Goal: Entertainment & Leisure: Consume media (video, audio)

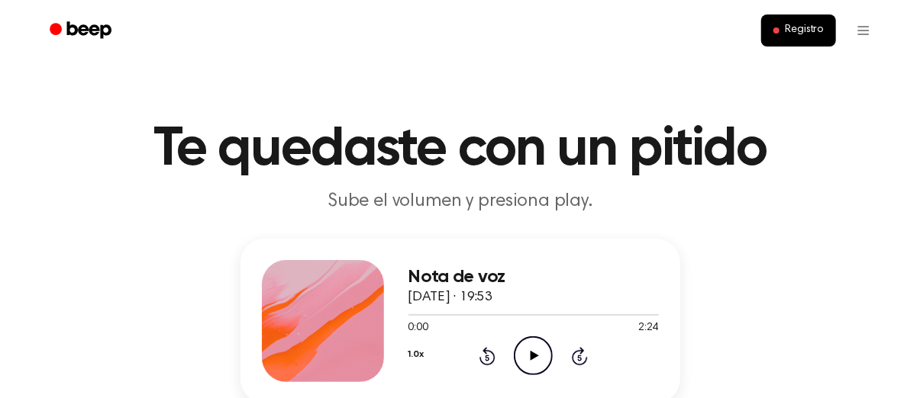
click at [730, 309] on div "Nota de voz [DATE] · 19:53 0:00 2:24 Su navegador no soporta el elemento [objec…" at bounding box center [459, 380] width 883 height 283
click at [871, 212] on header "Te quedaste con un pitido Sube el volumen y presiona play." at bounding box center [459, 168] width 883 height 92
click at [830, 319] on div "Nota de voz [DATE] · 19:53 0:00 2:24 Su navegador no soporta el elemento [objec…" at bounding box center [459, 380] width 883 height 283
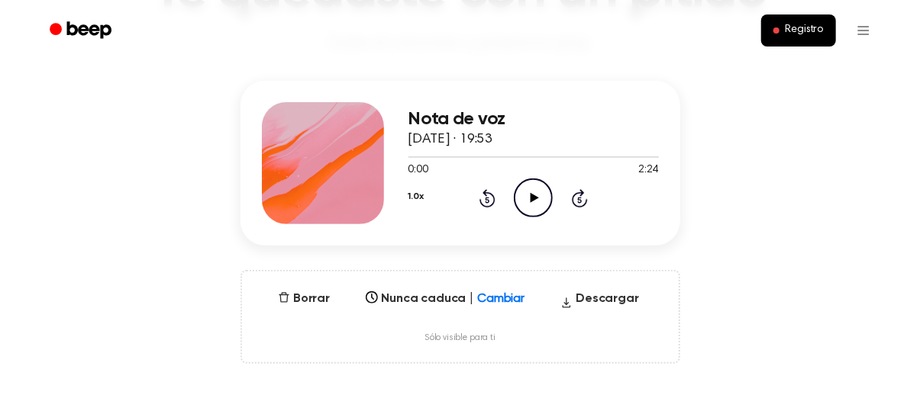
scroll to position [160, 0]
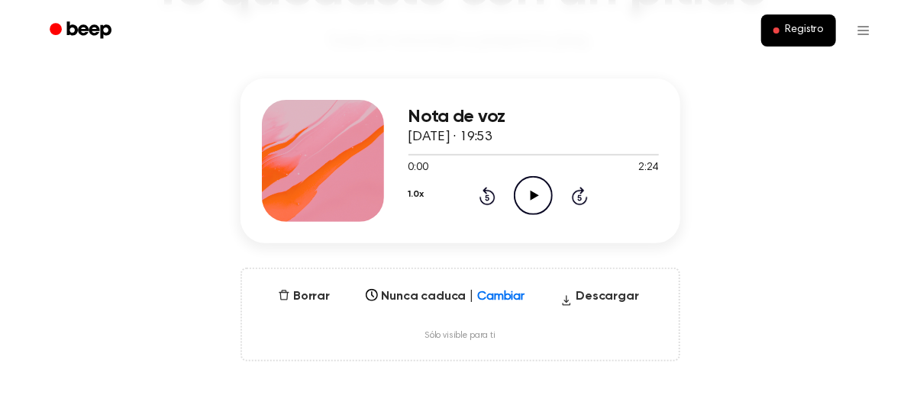
click at [543, 200] on icon "Play Audio" at bounding box center [533, 195] width 39 height 39
click at [460, 150] on div at bounding box center [533, 154] width 250 height 12
click at [529, 196] on icon "Pause Audio" at bounding box center [533, 195] width 39 height 39
click at [529, 196] on icon "Play Audio" at bounding box center [533, 195] width 39 height 39
click at [529, 196] on icon "Pause Audio" at bounding box center [533, 195] width 39 height 39
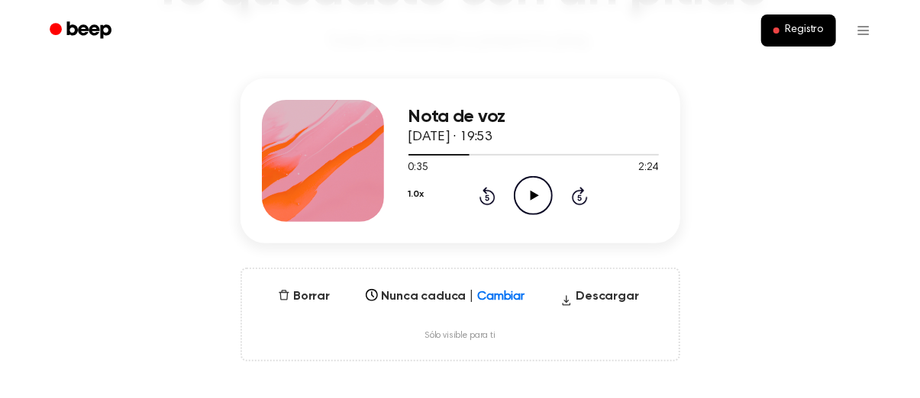
click at [732, 248] on div "Nota de voz [DATE] · 19:53 0:35 2:24 Su navegador no soporta el elemento [objec…" at bounding box center [459, 220] width 883 height 283
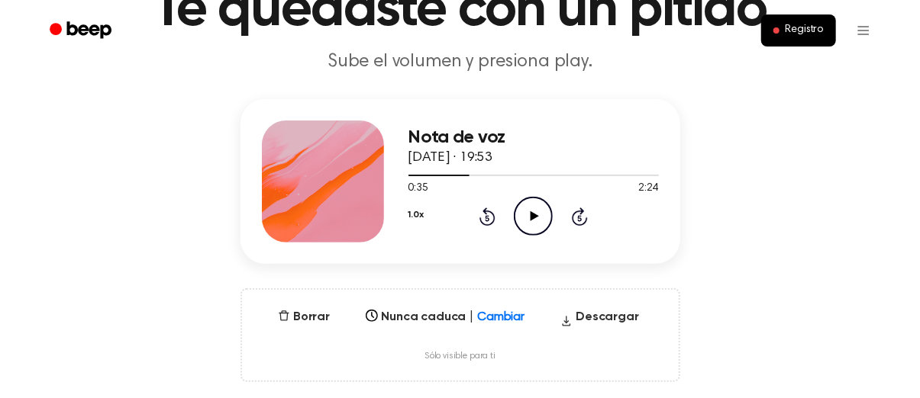
scroll to position [150, 0]
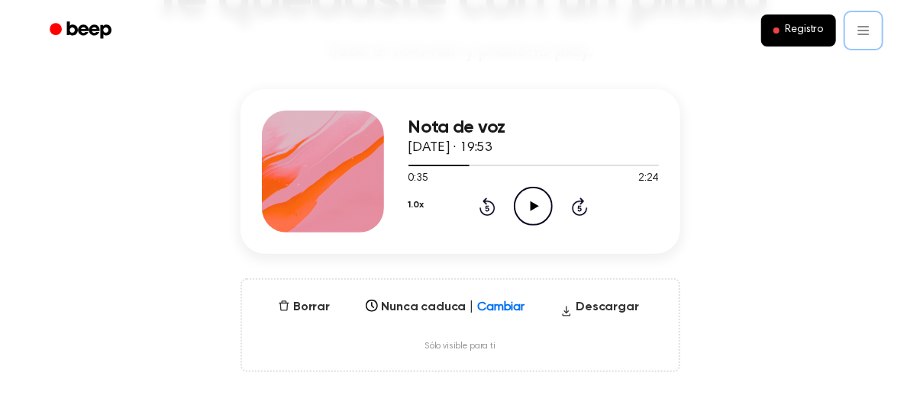
click at [781, 220] on div "Nota de voz [DATE] · 19:53 0:35 2:24 Su navegador no soporta el elemento [objec…" at bounding box center [459, 230] width 883 height 283
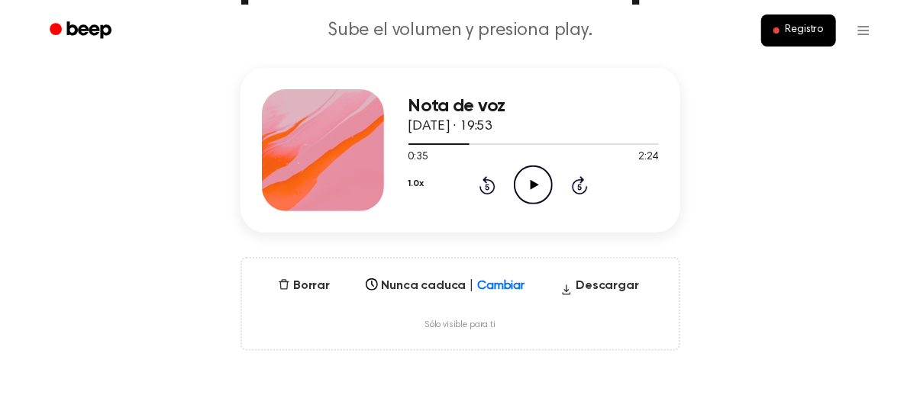
scroll to position [0, 0]
